Goal: Task Accomplishment & Management: Use online tool/utility

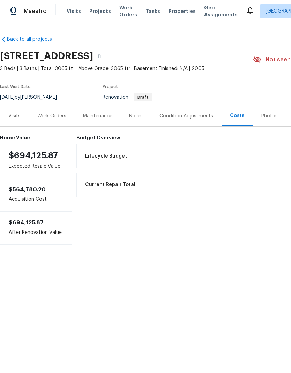
click at [192, 111] on div "Condition Adjustments" at bounding box center [186, 116] width 70 height 21
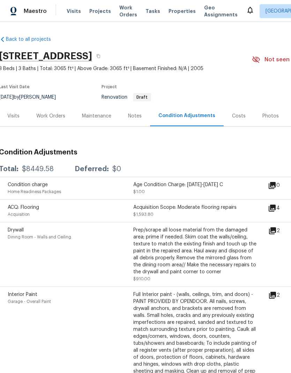
scroll to position [0, 1]
click at [236, 113] on div "Costs" at bounding box center [239, 116] width 14 height 7
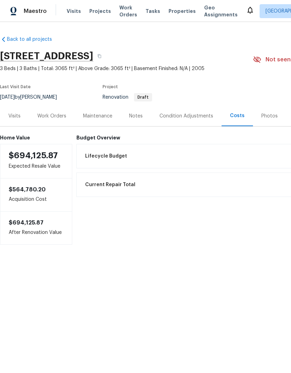
click at [139, 116] on div "Notes" at bounding box center [136, 116] width 14 height 7
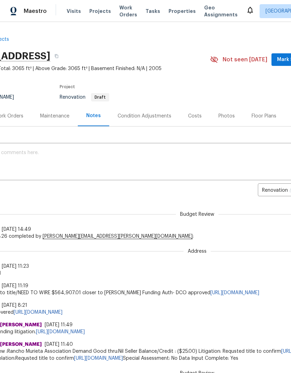
scroll to position [0, 43]
click at [196, 114] on div "Costs" at bounding box center [195, 116] width 14 height 7
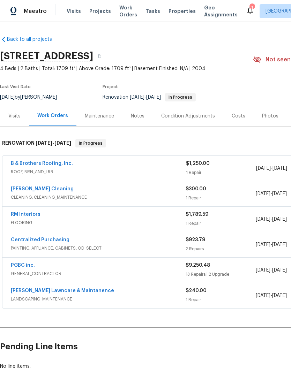
click at [25, 265] on link "PGBC inc." at bounding box center [23, 265] width 24 height 5
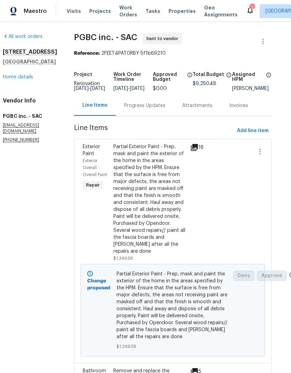
scroll to position [0, 8]
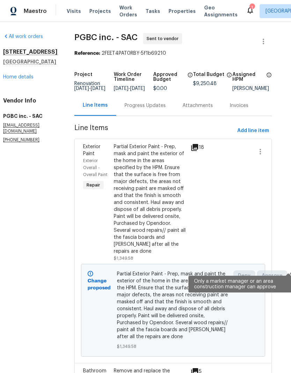
click at [289, 272] on span at bounding box center [292, 275] width 6 height 7
click at [289, 272] on icon at bounding box center [292, 275] width 6 height 6
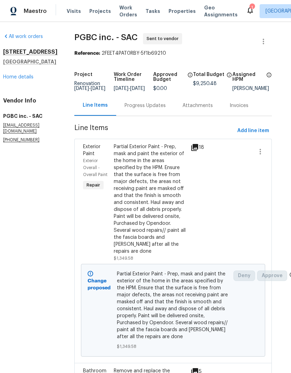
click at [283, 265] on div "All work orders [STREET_ADDRESS] Home details Vendor Info PGBC inc. - SAC [EMAI…" at bounding box center [145, 197] width 291 height 351
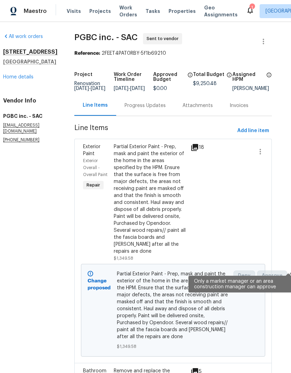
click at [283, 265] on div "All work orders [STREET_ADDRESS] Home details Vendor Info PGBC inc. - SAC [EMAI…" at bounding box center [145, 197] width 291 height 351
click at [283, 268] on div "All work orders [STREET_ADDRESS] Home details Vendor Info PGBC inc. - SAC [EMAI…" at bounding box center [145, 197] width 291 height 351
click at [289, 272] on icon at bounding box center [292, 275] width 6 height 6
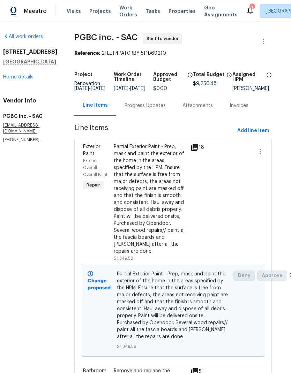
click at [283, 270] on span "Approve" at bounding box center [272, 275] width 30 height 10
click at [289, 272] on icon at bounding box center [292, 275] width 6 height 6
click at [283, 264] on div "All work orders [STREET_ADDRESS] Home details Vendor Info PGBC inc. - SAC [EMAI…" at bounding box center [145, 197] width 291 height 351
click at [283, 263] on div "All work orders [STREET_ADDRESS] Home details Vendor Info PGBC inc. - SAC [EMAI…" at bounding box center [145, 197] width 291 height 351
click at [283, 265] on div "All work orders [STREET_ADDRESS] Home details Vendor Info PGBC inc. - SAC [EMAI…" at bounding box center [145, 197] width 291 height 351
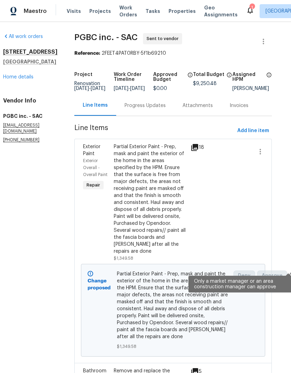
click at [289, 272] on icon at bounding box center [292, 275] width 6 height 6
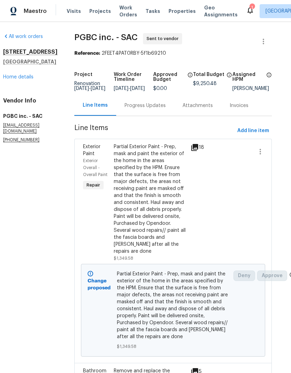
click at [283, 262] on div "All work orders [STREET_ADDRESS] Home details Vendor Info PGBC inc. - SAC [EMAI…" at bounding box center [145, 197] width 291 height 351
click at [21, 100] on div "All work orders [STREET_ADDRESS] Home details Vendor Info PGBC inc. - SAC [EMAI…" at bounding box center [30, 88] width 54 height 110
click at [24, 79] on link "Home details" at bounding box center [18, 77] width 30 height 5
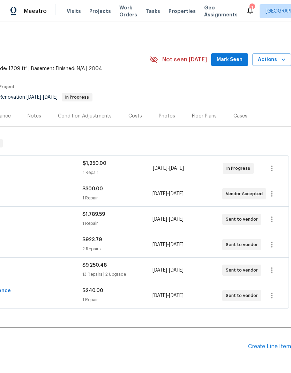
scroll to position [0, 103]
click at [271, 270] on icon "button" at bounding box center [271, 270] width 8 height 8
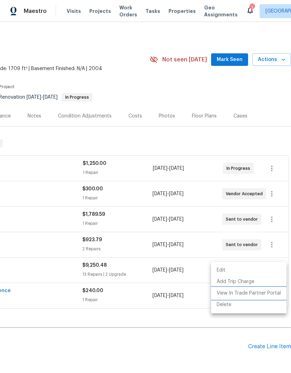
click at [272, 294] on li "View In Trade Partner Portal" at bounding box center [248, 292] width 75 height 11
